Goal: Check status

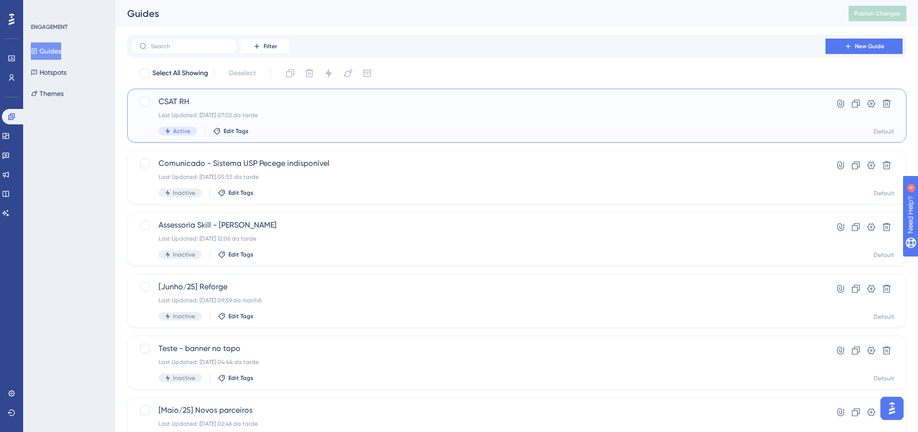
click at [189, 105] on span "CSAT RH" at bounding box center [479, 102] width 640 height 12
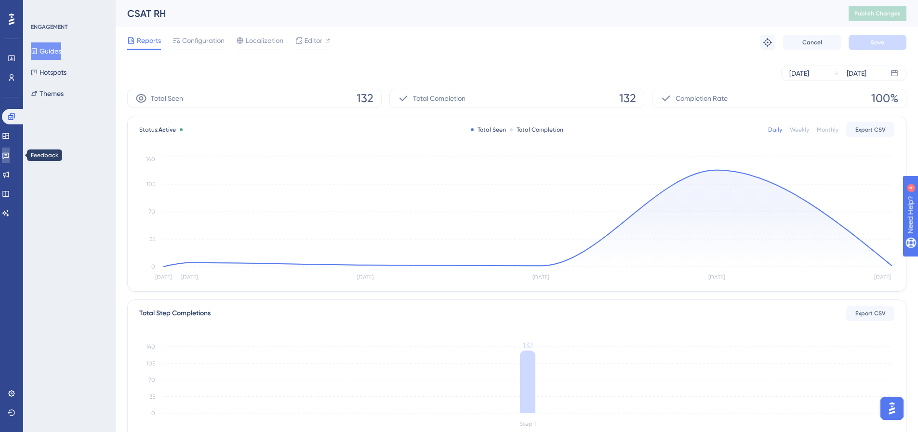
click at [9, 154] on icon at bounding box center [5, 156] width 7 height 6
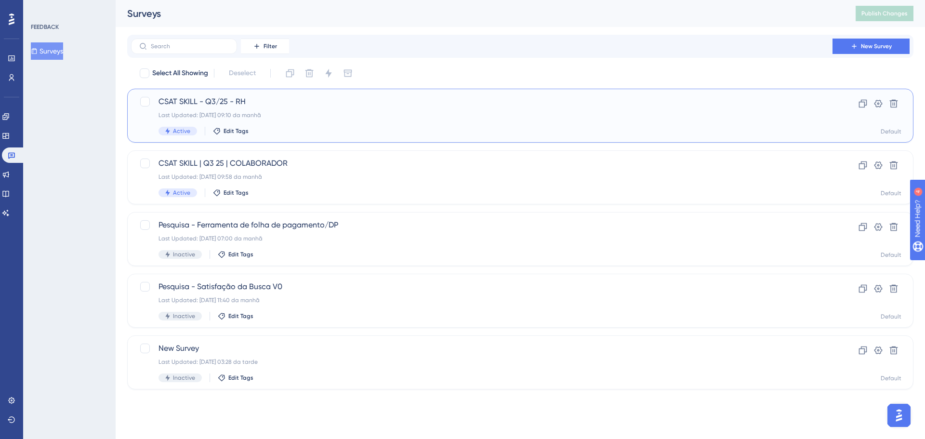
click at [194, 106] on span "CSAT SKILL - Q3/25 - RH" at bounding box center [482, 102] width 647 height 12
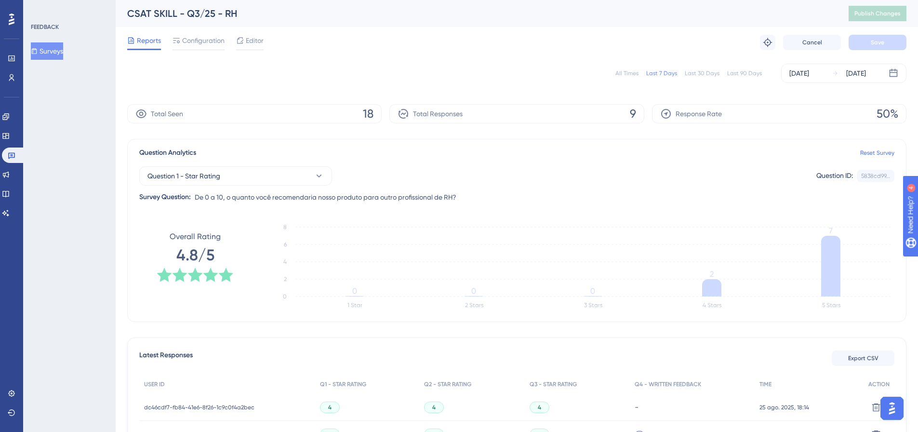
click at [631, 77] on div "All Times" at bounding box center [627, 73] width 23 height 8
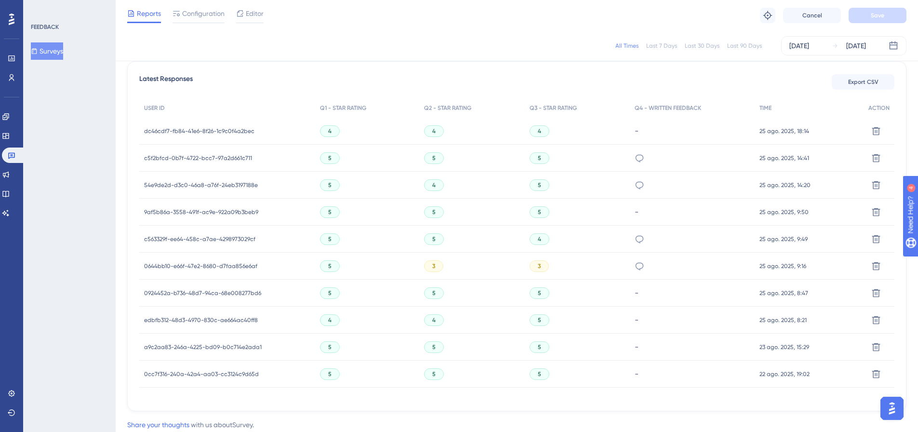
scroll to position [302, 0]
